Goal: Task Accomplishment & Management: Use online tool/utility

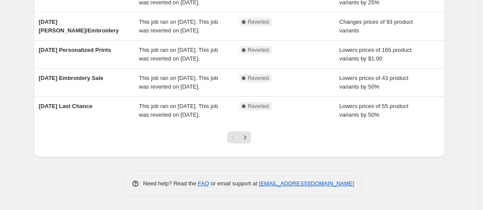
scroll to position [322, 0]
click at [246, 139] on icon "Next" at bounding box center [245, 137] width 9 height 9
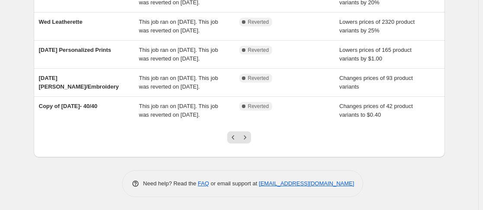
scroll to position [309, 0]
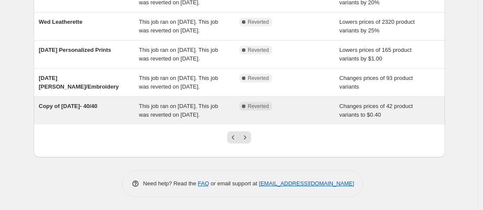
click at [191, 117] on span "This job ran on [DATE]. This job was reverted on [DATE]." at bounding box center [178, 110] width 79 height 15
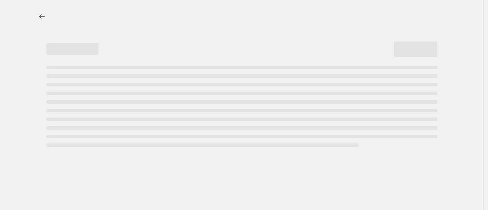
select select "no_change"
select select "not_equal"
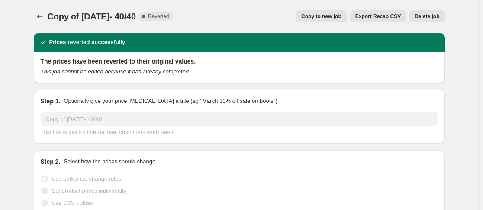
select select "collection"
click at [329, 18] on span "Copy to new job" at bounding box center [321, 16] width 40 height 7
select select "no_change"
select select "collection"
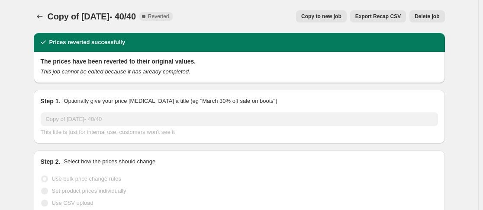
select select "collection"
select select "not_equal"
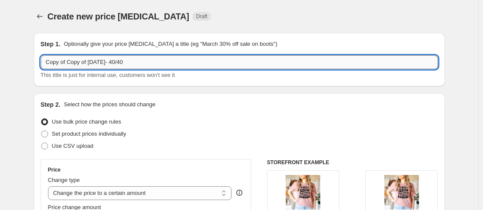
click at [106, 62] on input "Copy of Copy of [DATE]- 40/40" at bounding box center [240, 62] width 398 height 14
drag, startPoint x: 93, startPoint y: 62, endPoint x: -6, endPoint y: 60, distance: 98.8
click at [0, 60] on html "Home Settings Plans Skip to content Create new price [MEDICAL_DATA]. This page …" at bounding box center [241, 105] width 483 height 210
type input "[DATE]- 40/40"
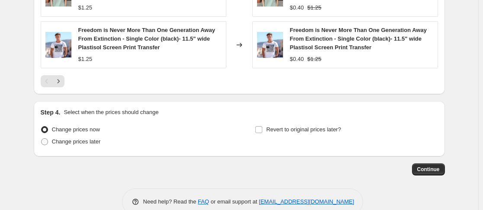
scroll to position [743, 0]
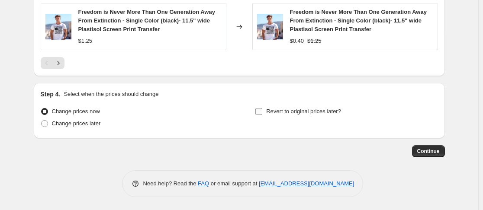
click at [261, 113] on input "Revert to original prices later?" at bounding box center [259, 111] width 7 height 7
checkbox input "true"
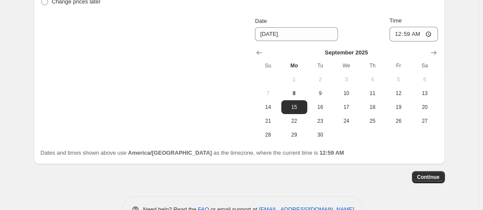
scroll to position [865, 0]
click at [304, 95] on span "8" at bounding box center [294, 93] width 19 height 7
type input "9/8/2025"
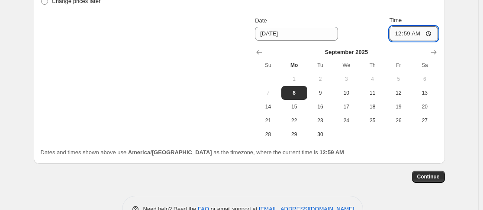
click at [396, 34] on input "00:59" at bounding box center [414, 33] width 49 height 15
type input "23:59"
click at [440, 175] on span "Continue" at bounding box center [428, 177] width 23 height 7
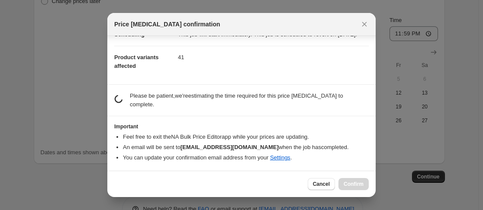
scroll to position [83, 0]
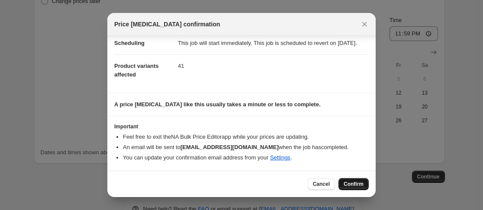
click at [357, 185] on span "Confirm" at bounding box center [354, 184] width 20 height 7
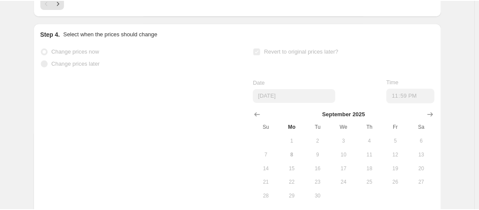
scroll to position [888, 0]
